Goal: Information Seeking & Learning: Learn about a topic

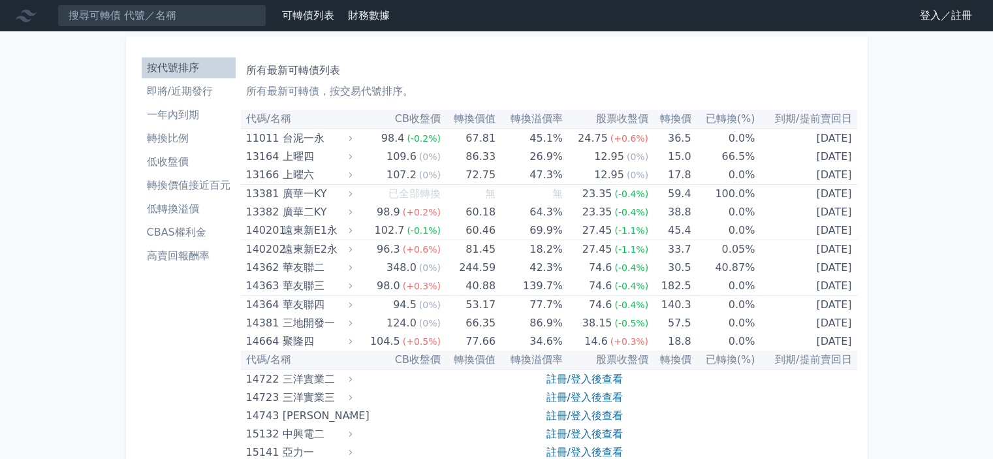
click at [932, 16] on link "登入／註冊" at bounding box center [945, 15] width 73 height 21
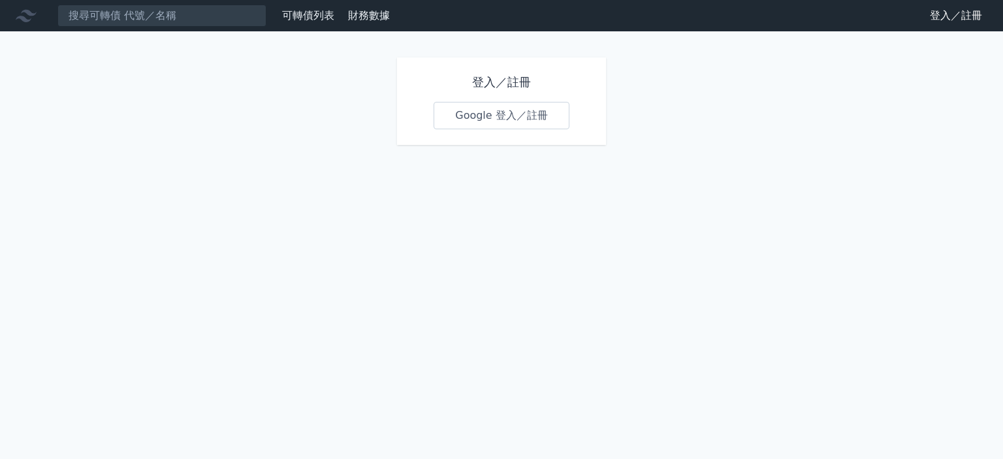
click at [526, 115] on link "Google 登入／註冊" at bounding box center [501, 115] width 136 height 27
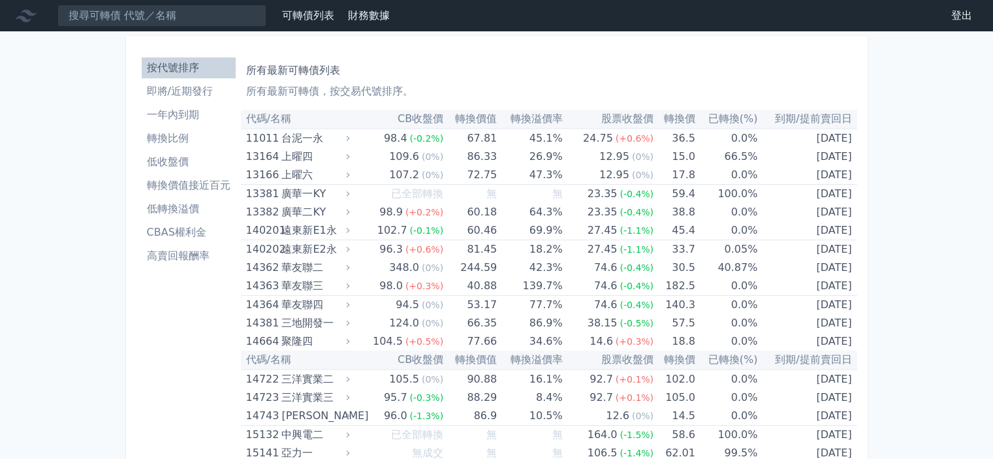
click at [208, 89] on li "即將/近期發行" at bounding box center [189, 92] width 94 height 16
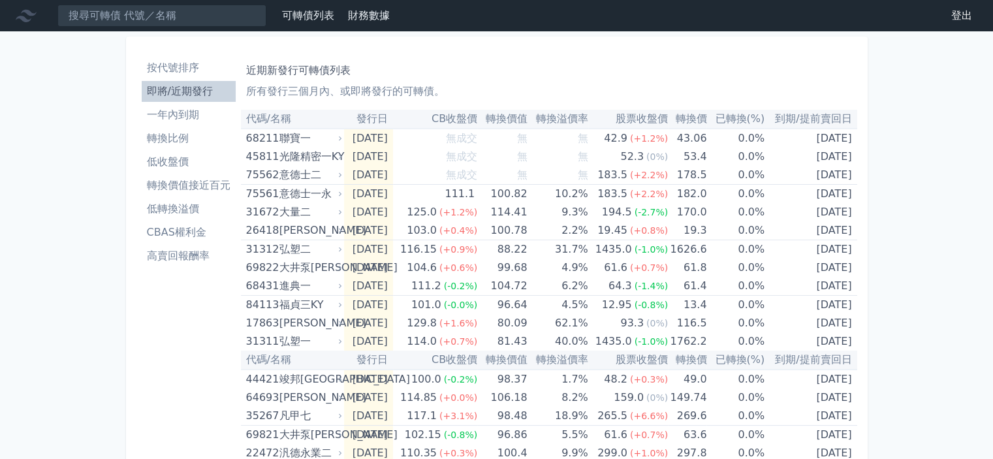
click at [196, 202] on li "低轉換溢價" at bounding box center [189, 209] width 94 height 16
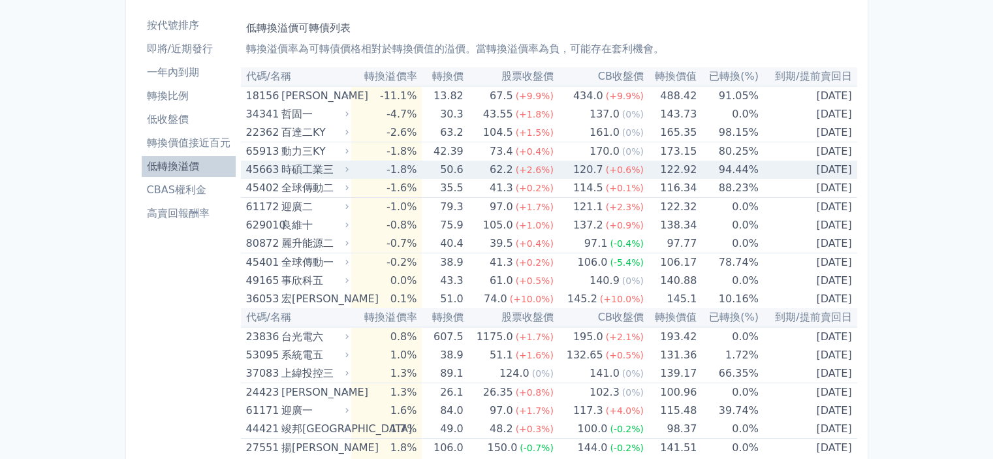
scroll to position [65, 0]
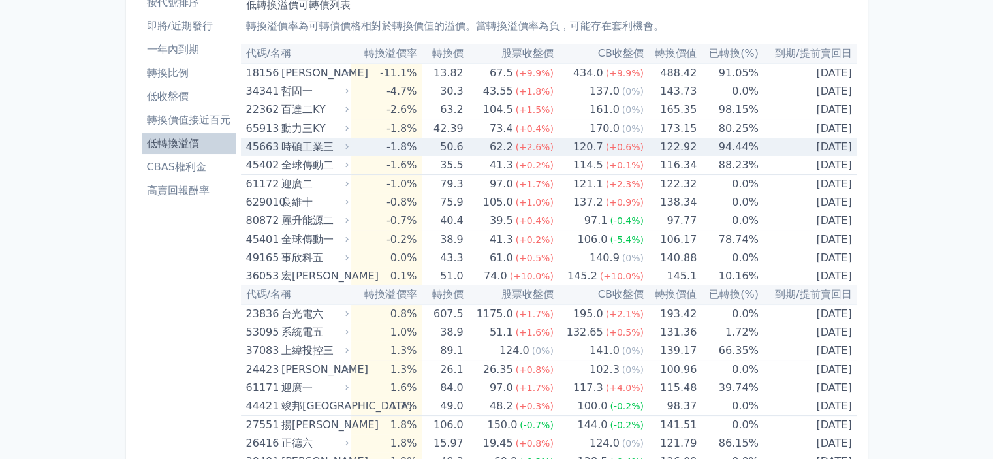
click at [564, 140] on td "120.7 (+0.6%)" at bounding box center [599, 147] width 90 height 18
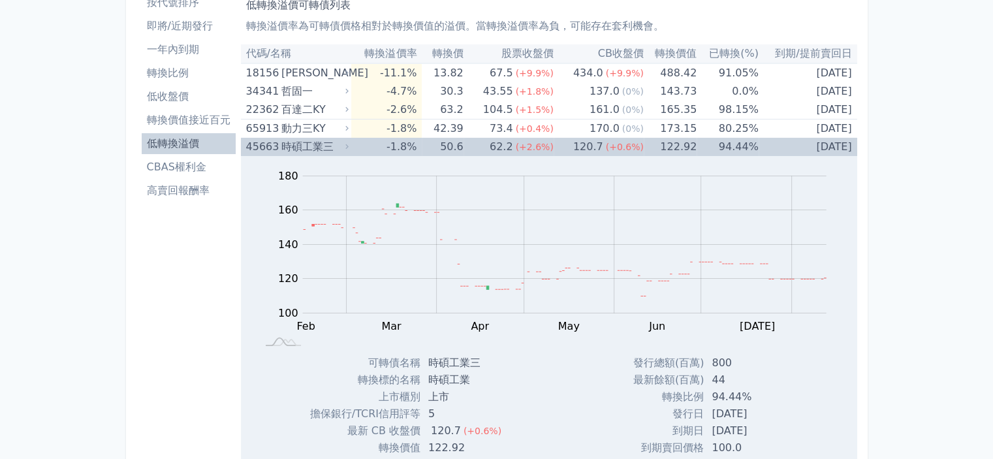
click at [563, 144] on td "120.7 (+0.6%)" at bounding box center [599, 147] width 90 height 18
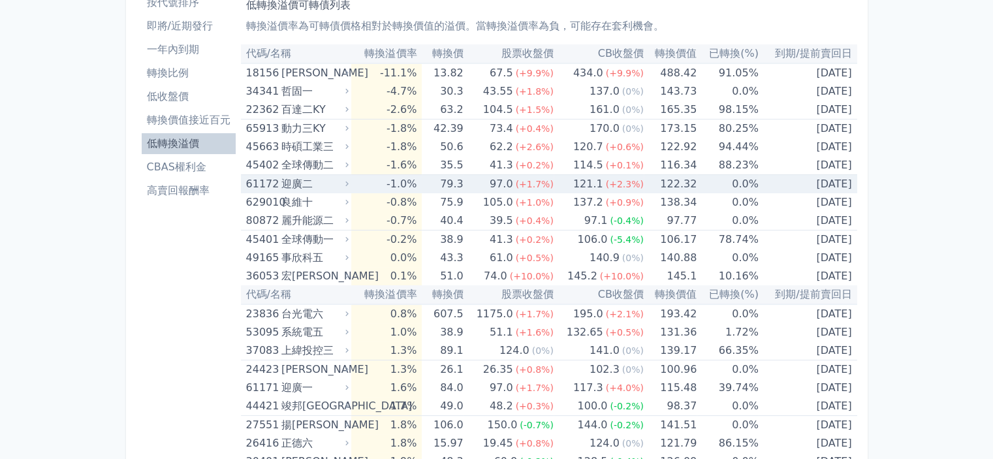
click at [567, 180] on td "121.1 (+2.3%)" at bounding box center [599, 184] width 90 height 19
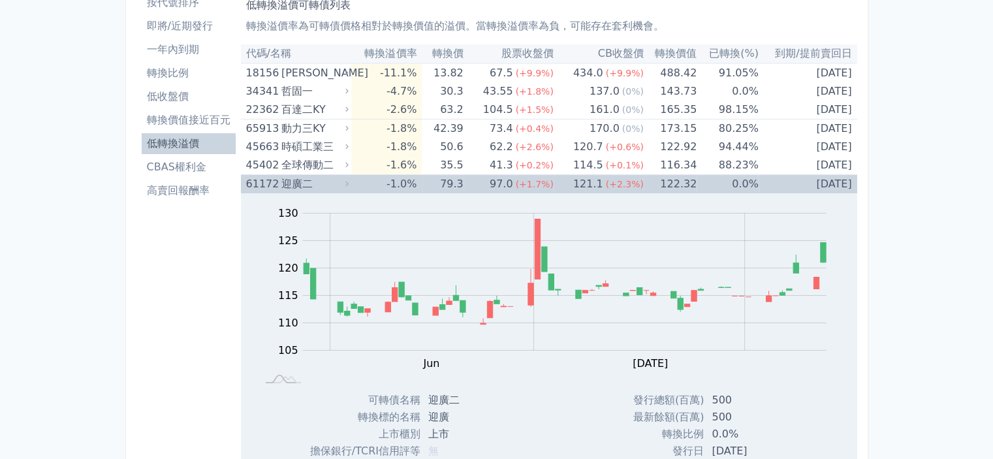
click at [507, 187] on div "97.0" at bounding box center [501, 184] width 29 height 18
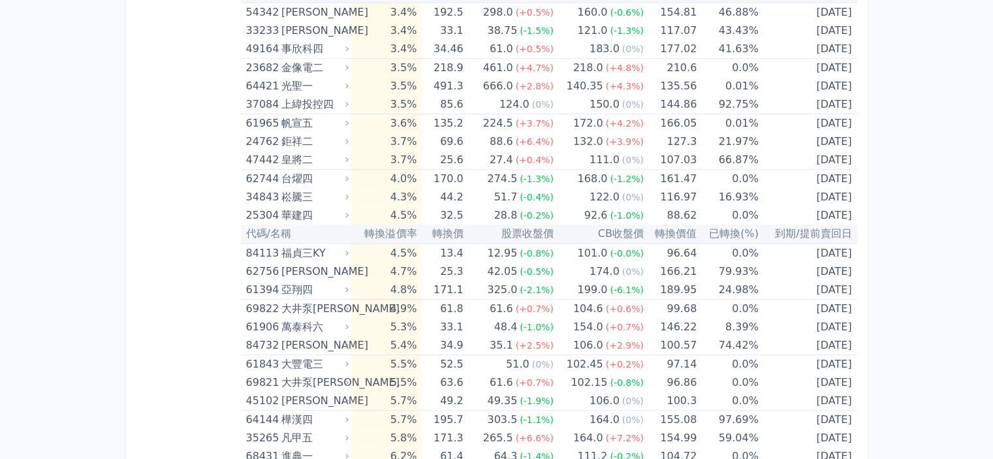
scroll to position [1682, 0]
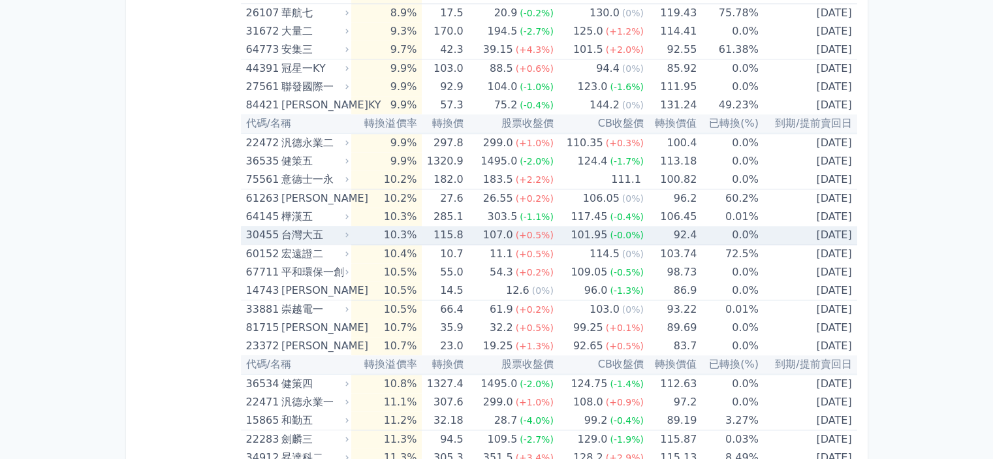
click at [463, 227] on td "115.8" at bounding box center [442, 235] width 41 height 19
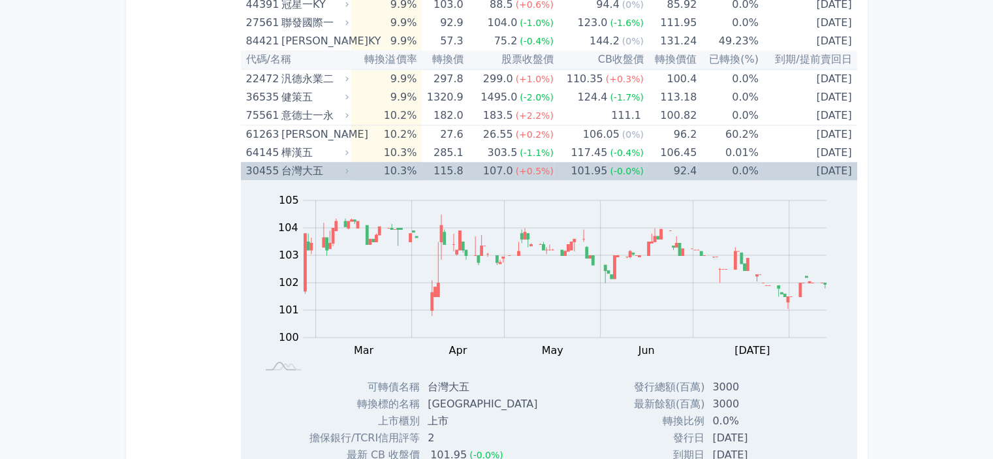
scroll to position [1747, 0]
click at [430, 169] on td "115.8" at bounding box center [442, 170] width 41 height 18
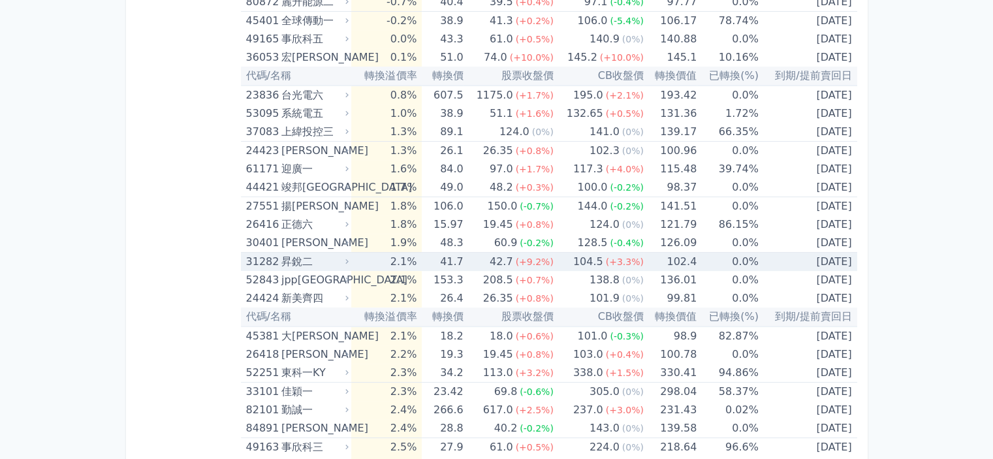
scroll to position [180, 0]
